Goal: Navigation & Orientation: Find specific page/section

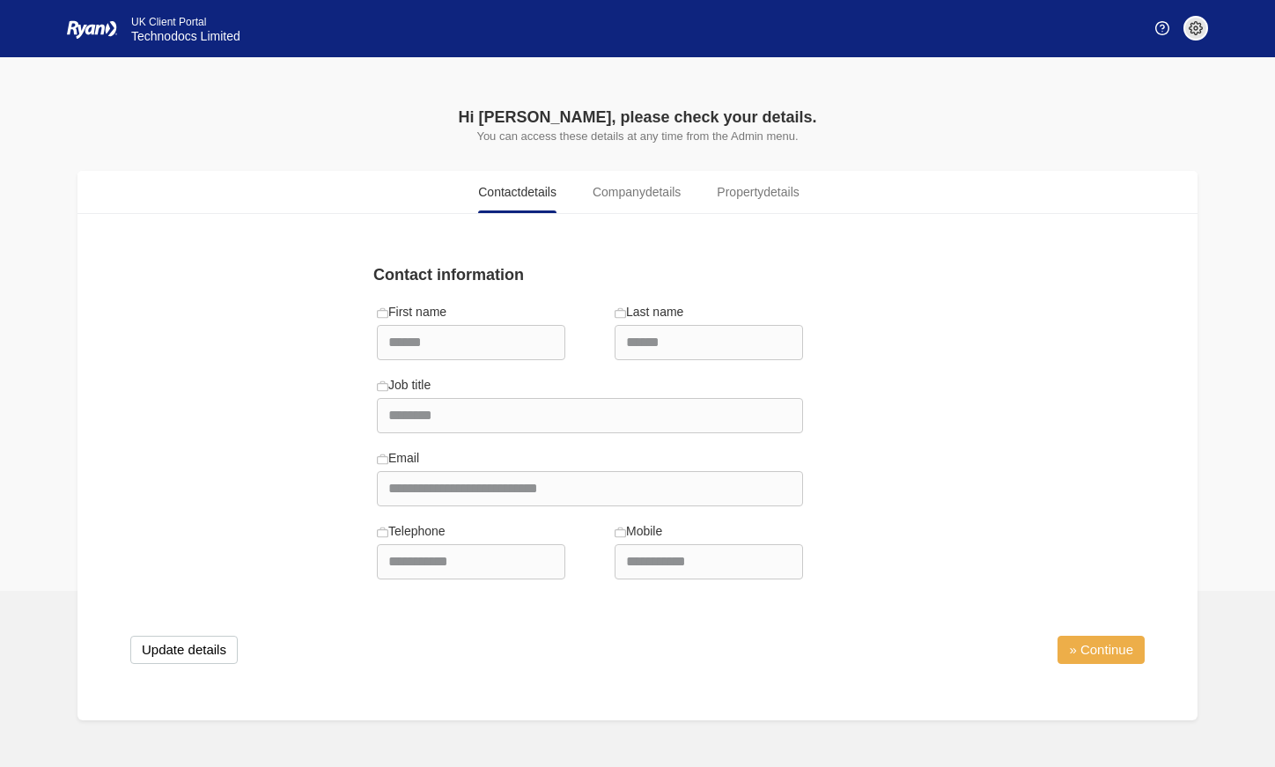
click at [1102, 658] on link "» Continue" at bounding box center [1101, 650] width 87 height 28
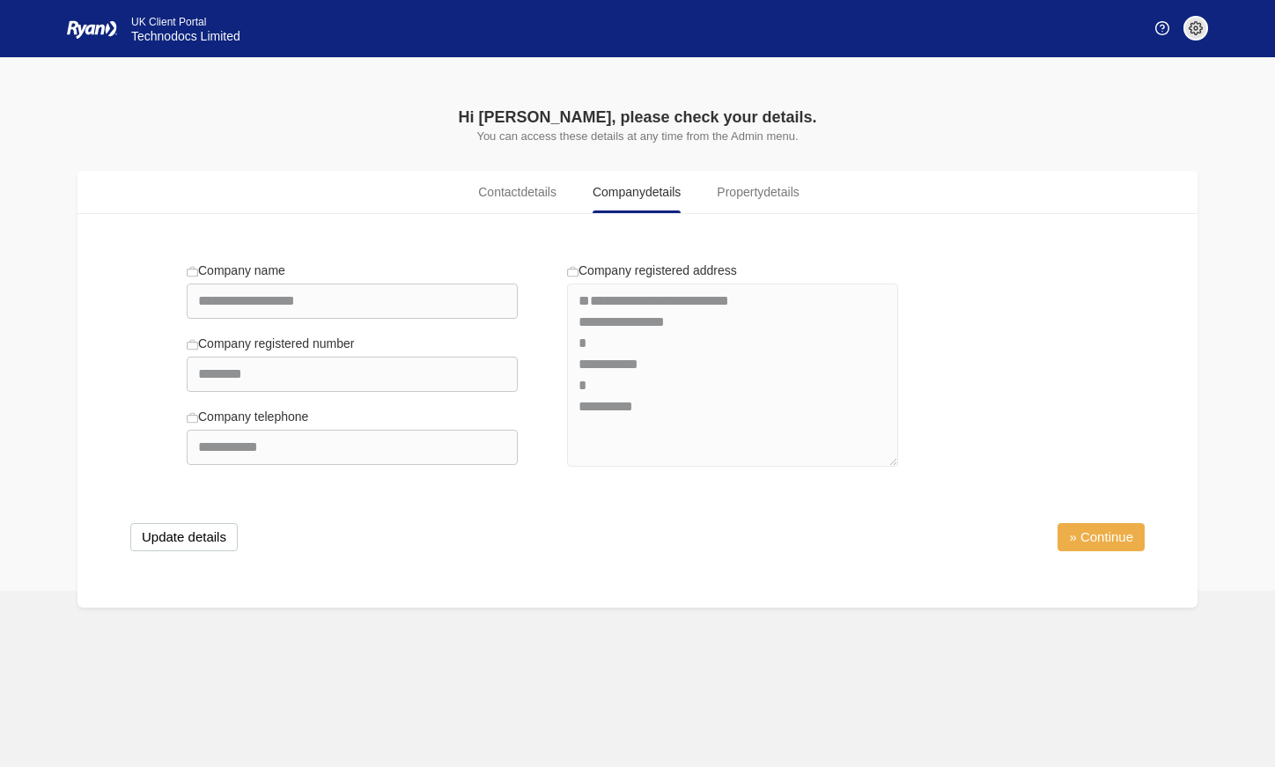
click at [1104, 538] on link "» Continue" at bounding box center [1101, 537] width 87 height 28
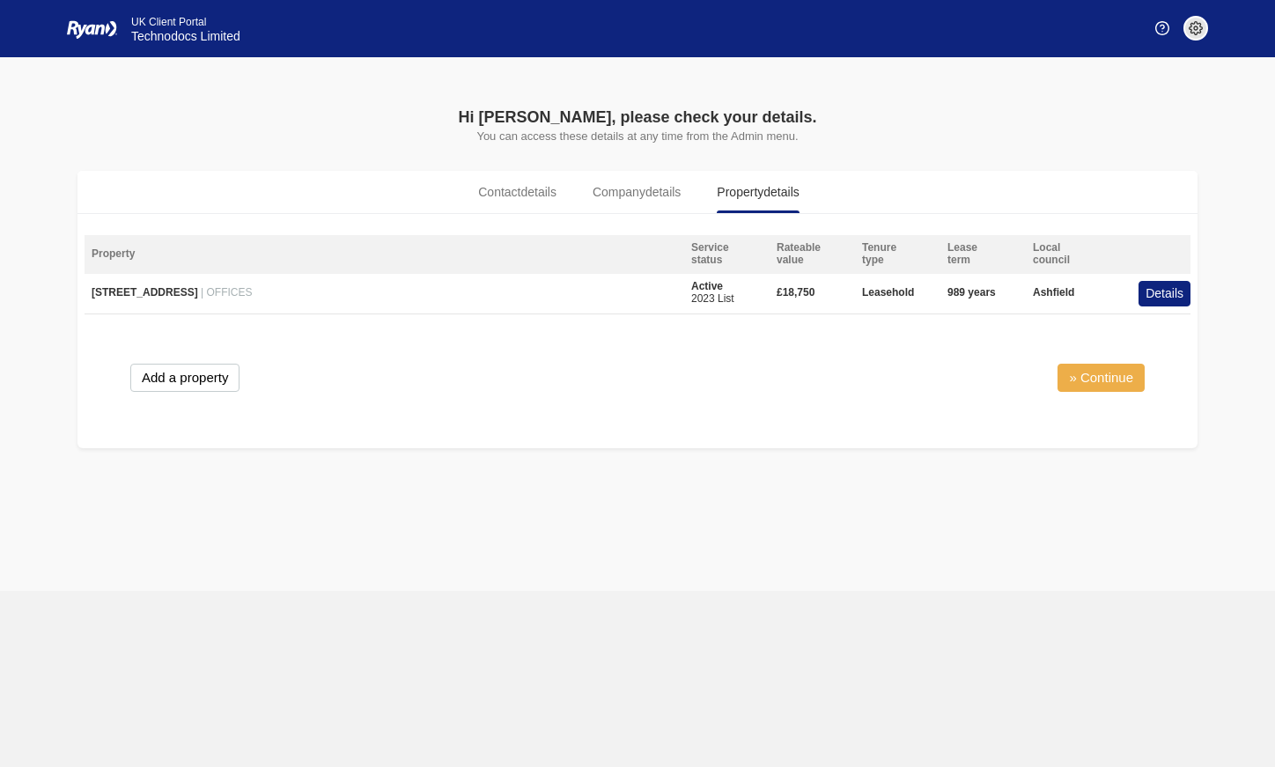
click at [1092, 382] on link "» Continue" at bounding box center [1101, 378] width 87 height 28
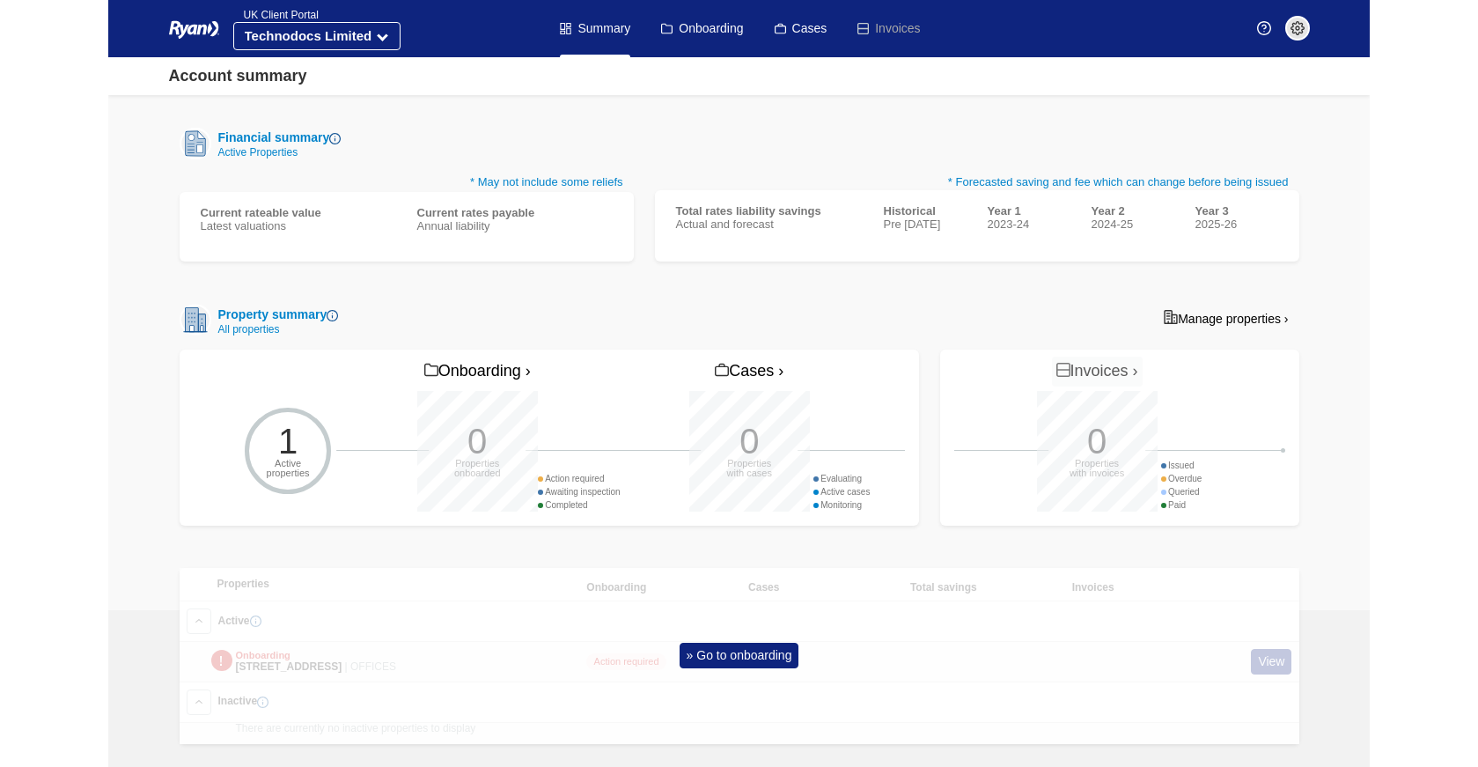
scroll to position [283, 0]
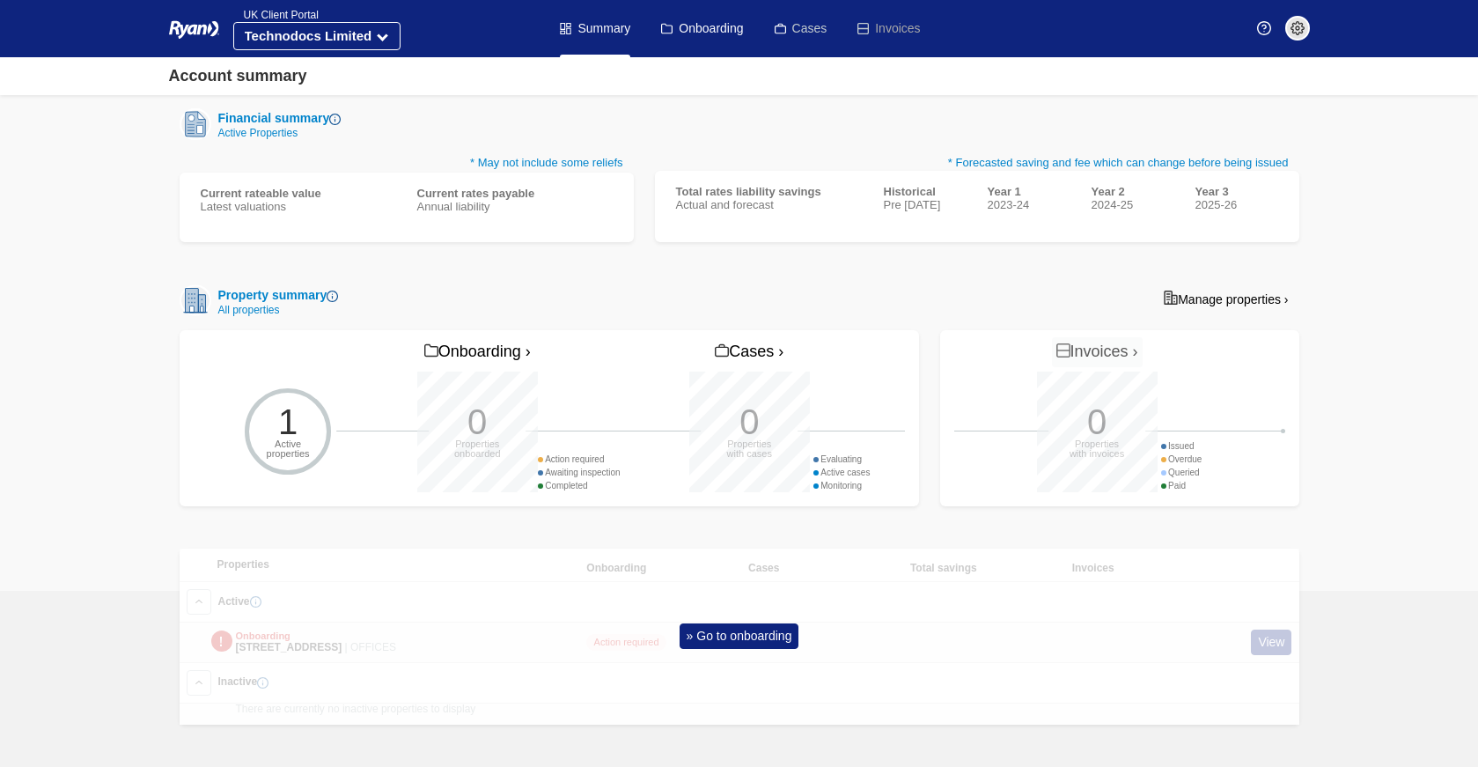
click at [803, 31] on link "Cases" at bounding box center [801, 28] width 53 height 57
